Goal: Complete application form

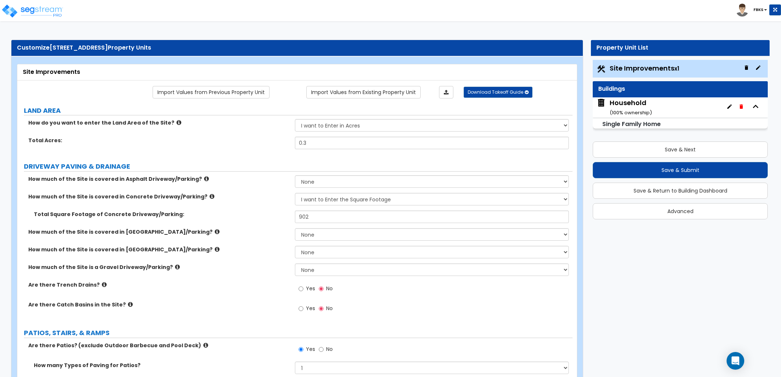
select select "2"
select select "1"
select select "2"
select select "1"
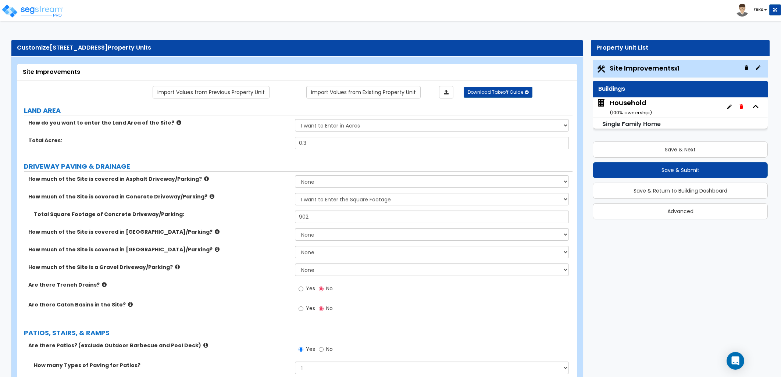
select select "9"
drag, startPoint x: 313, startPoint y: 217, endPoint x: 274, endPoint y: 194, distance: 46.0
click at [274, 196] on div "How much of the Site is covered in Asphalt Driveway/Parking? None I want to Ent…" at bounding box center [295, 248] width 544 height 146
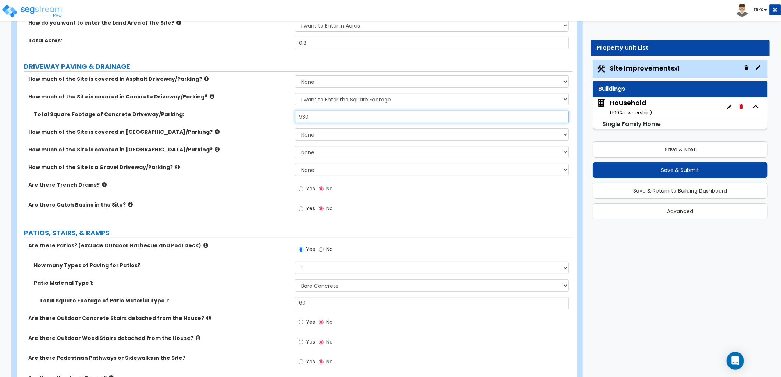
scroll to position [82, 0]
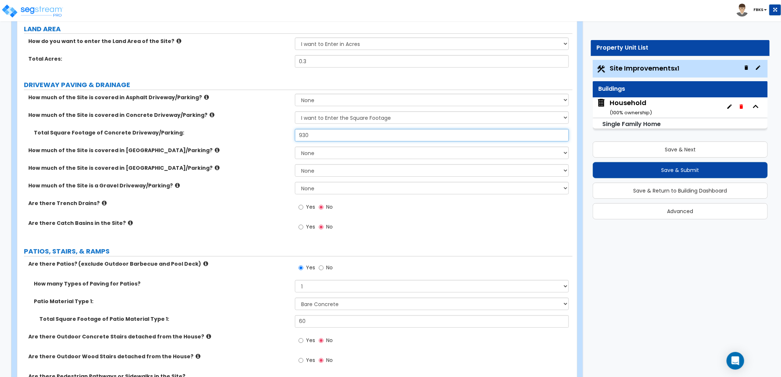
type input "930"
click at [128, 221] on icon at bounding box center [130, 223] width 5 height 6
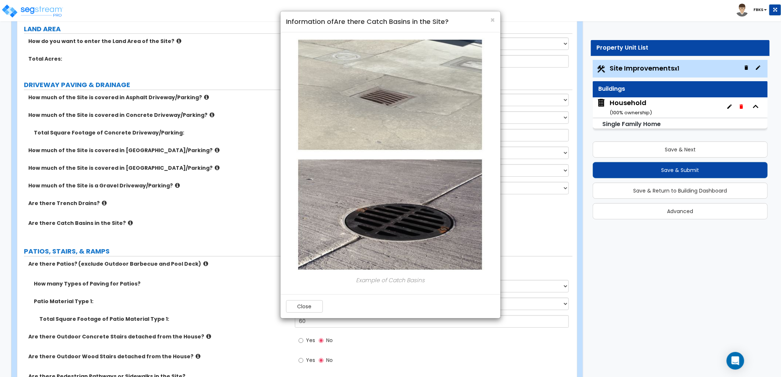
click at [122, 221] on div "× Information of Are there Catch Basins in the Site? Example of Catch Basins Cl…" at bounding box center [390, 188] width 781 height 377
click at [493, 22] on span "×" at bounding box center [492, 20] width 5 height 11
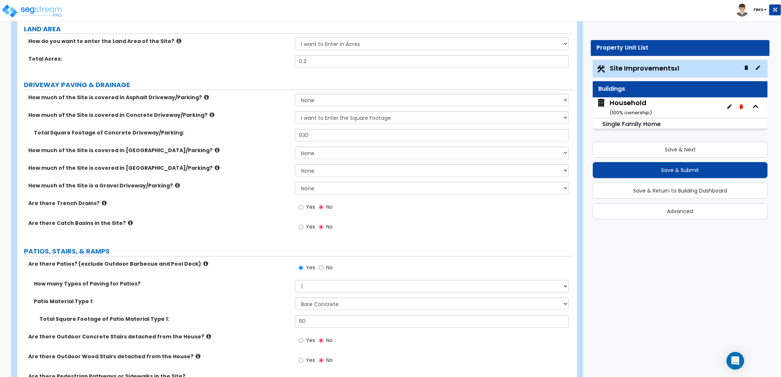
click at [102, 202] on icon at bounding box center [104, 203] width 5 height 6
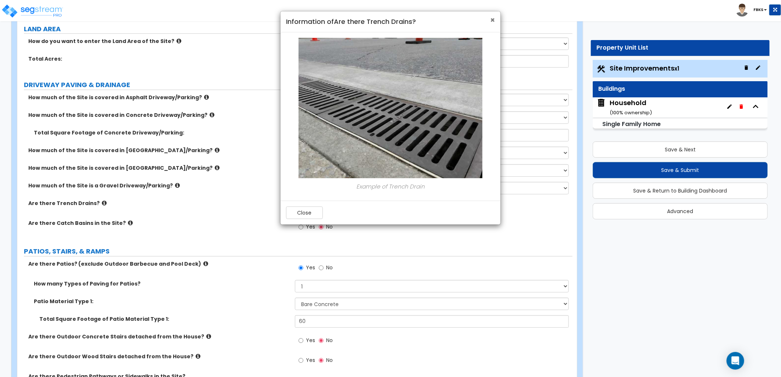
drag, startPoint x: 490, startPoint y: 20, endPoint x: 479, endPoint y: 0, distance: 22.4
click at [487, 17] on div "× Information of Are there Trench Drains?" at bounding box center [391, 21] width 220 height 21
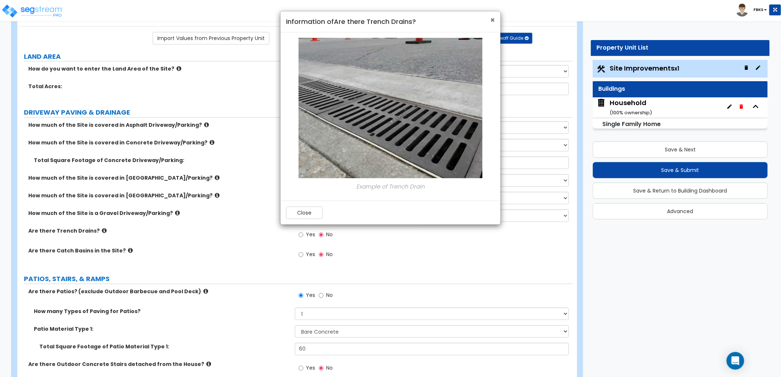
scroll to position [41, 0]
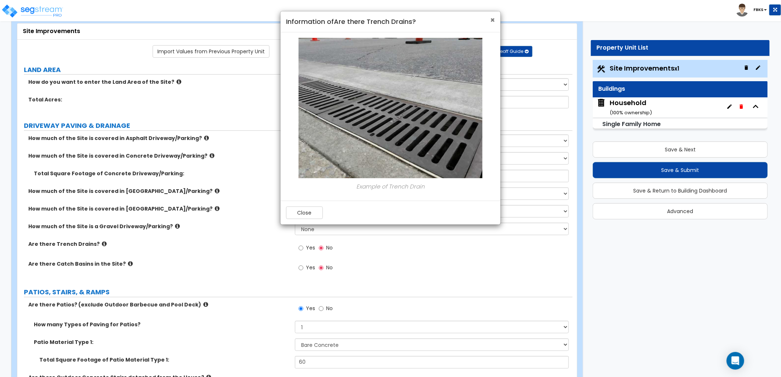
click at [490, 16] on span "×" at bounding box center [492, 20] width 5 height 11
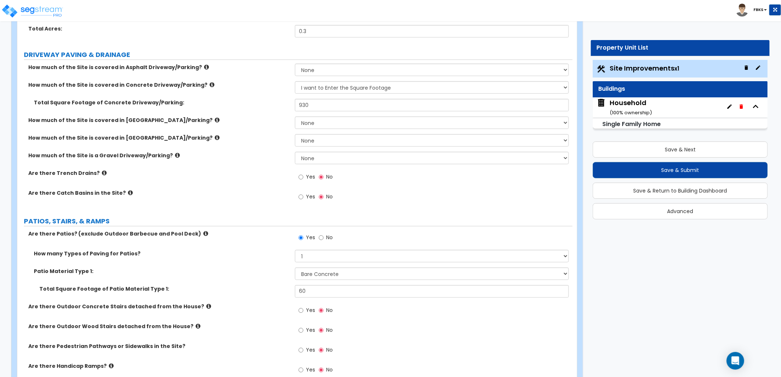
scroll to position [122, 0]
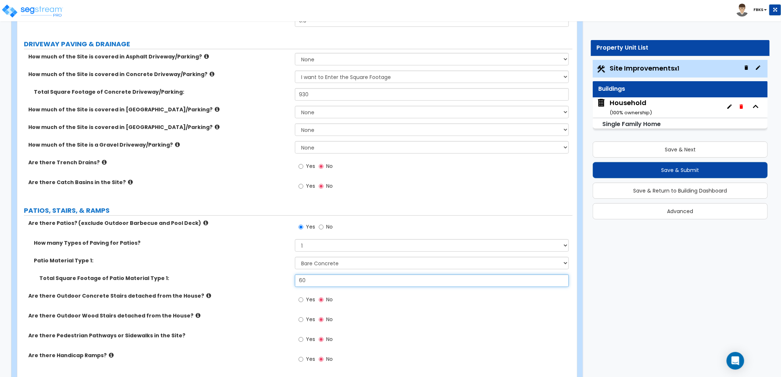
drag, startPoint x: 311, startPoint y: 278, endPoint x: 276, endPoint y: 263, distance: 37.8
click at [276, 264] on div "How many Types of Paving for Patios? 1 2 3 4 Patio Material Type 1: Please Choo…" at bounding box center [295, 265] width 544 height 53
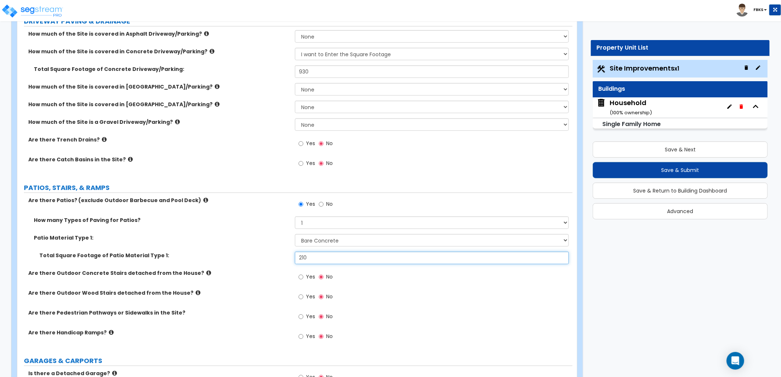
scroll to position [163, 0]
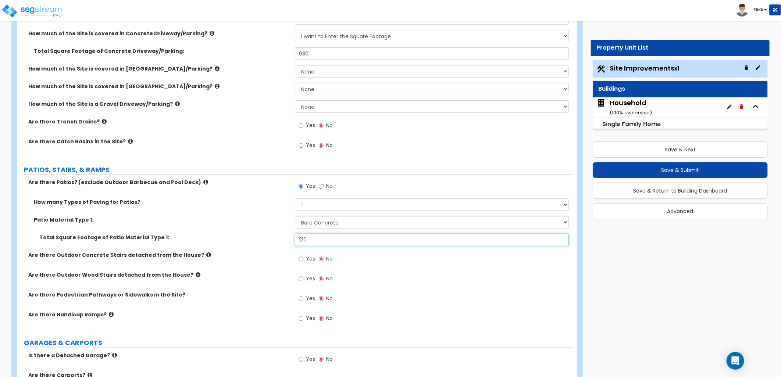
type input "210"
click at [151, 168] on label "PATIOS, STAIRS, & RAMPS" at bounding box center [298, 170] width 549 height 10
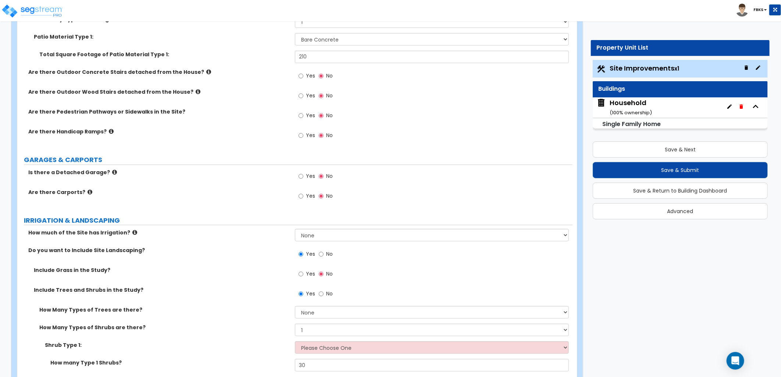
scroll to position [368, 0]
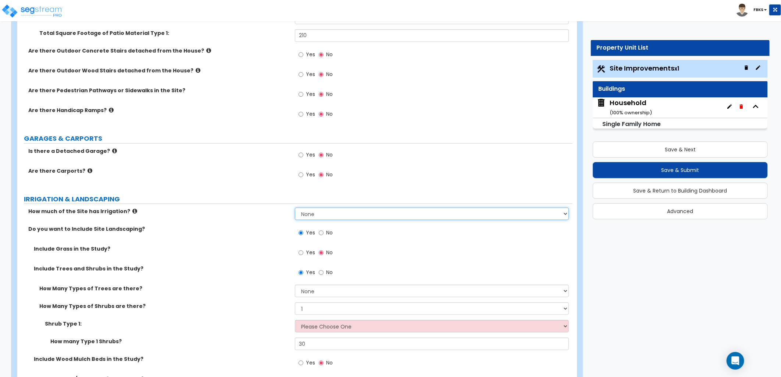
click at [335, 218] on select "None I want to Enter an Approximate Percentage I want to Enter the Square Foota…" at bounding box center [432, 214] width 274 height 12
select select "1"
click at [295, 208] on select "None I want to Enter an Approximate Percentage I want to Enter the Square Foota…" at bounding box center [432, 214] width 274 height 12
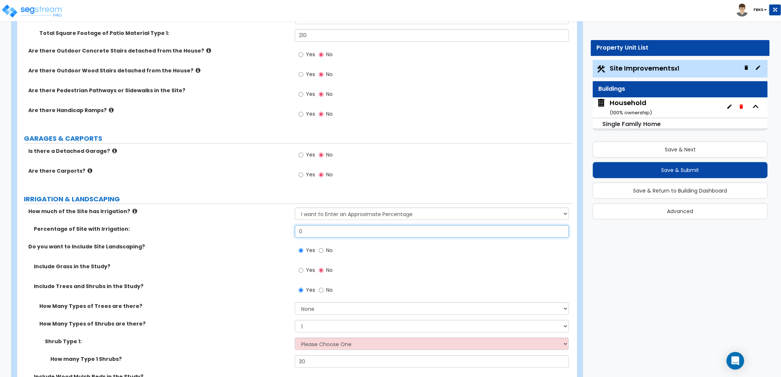
drag, startPoint x: 315, startPoint y: 232, endPoint x: 240, endPoint y: 211, distance: 77.5
click at [242, 211] on div "How much of the Site has Irrigation? None I want to Enter an Approximate Percen…" at bounding box center [295, 320] width 544 height 225
